Goal: Task Accomplishment & Management: Manage account settings

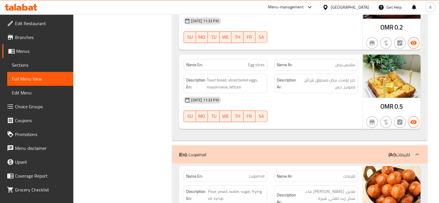
scroll to position [10412, 0]
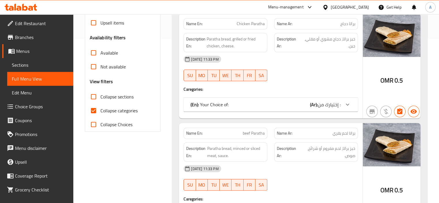
scroll to position [253, 0]
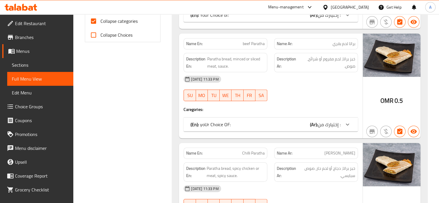
click at [127, 24] on span "Collapse categories" at bounding box center [118, 21] width 37 height 7
click at [100, 24] on input "Collapse categories" at bounding box center [94, 21] width 14 height 14
drag, startPoint x: 127, startPoint y: 24, endPoint x: 255, endPoint y: 0, distance: 130.4
click at [127, 24] on span "Collapse categories" at bounding box center [118, 21] width 37 height 7
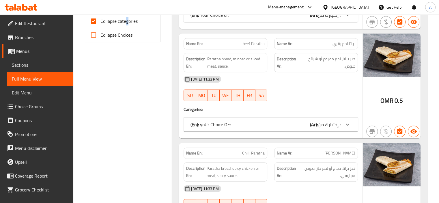
click at [100, 24] on input "Collapse categories" at bounding box center [94, 21] width 14 height 14
click at [106, 23] on span "Collapse categories" at bounding box center [118, 21] width 37 height 7
click at [100, 23] on input "Collapse categories" at bounding box center [94, 21] width 14 height 14
click at [93, 23] on input "Collapse categories" at bounding box center [94, 21] width 14 height 14
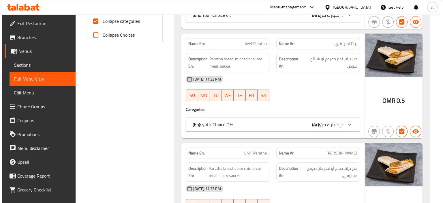
scroll to position [0, 0]
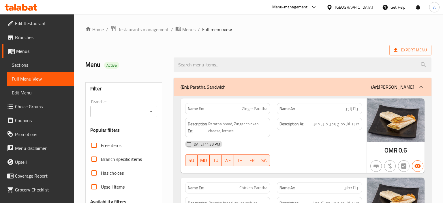
click at [136, 67] on h2 "Menu Active" at bounding box center [125, 64] width 81 height 9
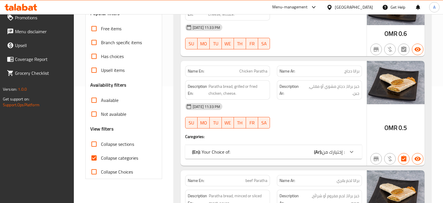
scroll to position [127, 0]
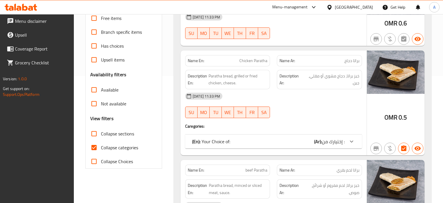
click at [104, 147] on span "Collapse categories" at bounding box center [119, 147] width 37 height 7
click at [101, 147] on input "Collapse categories" at bounding box center [94, 147] width 14 height 14
click at [96, 149] on input "Collapse categories" at bounding box center [94, 147] width 14 height 14
checkbox input "true"
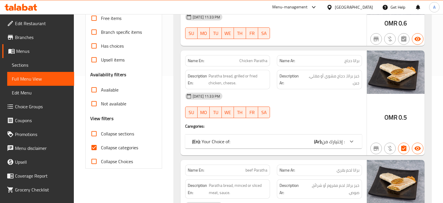
click at [93, 25] on input "Free items" at bounding box center [94, 18] width 14 height 14
checkbox input "true"
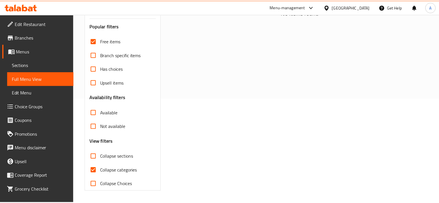
scroll to position [0, 0]
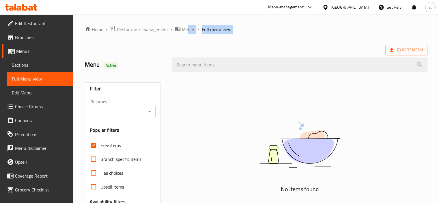
click at [188, 34] on div "Home / Restaurants management / Menus / Full menu view Export Menu Menu Active …" at bounding box center [256, 161] width 342 height 270
drag, startPoint x: 425, startPoint y: 153, endPoint x: 421, endPoint y: 152, distance: 3.8
click at [421, 152] on div "No Items found" at bounding box center [299, 149] width 255 height 87
drag, startPoint x: 33, startPoint y: 65, endPoint x: 27, endPoint y: 75, distance: 11.5
click at [33, 65] on span "Sections" at bounding box center [40, 64] width 57 height 7
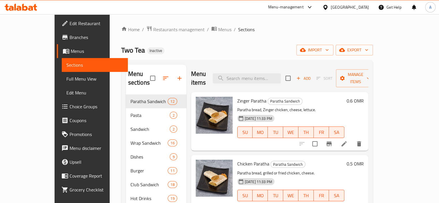
click at [66, 78] on span "Full Menu View" at bounding box center [94, 78] width 57 height 7
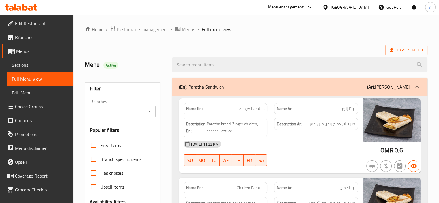
scroll to position [177, 0]
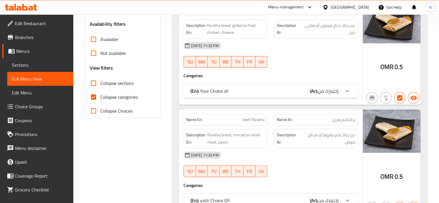
click at [108, 96] on span "Collapse categories" at bounding box center [118, 96] width 37 height 7
click at [100, 96] on input "Collapse categories" at bounding box center [94, 97] width 14 height 14
checkbox input "false"
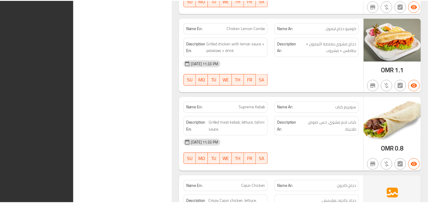
scroll to position [19035, 0]
